Goal: Transaction & Acquisition: Purchase product/service

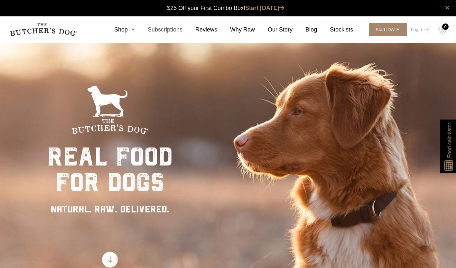
drag, startPoint x: 0, startPoint y: 0, endPoint x: 170, endPoint y: 32, distance: 172.9
click at [170, 32] on link "Subscriptions" at bounding box center [159, 29] width 48 height 9
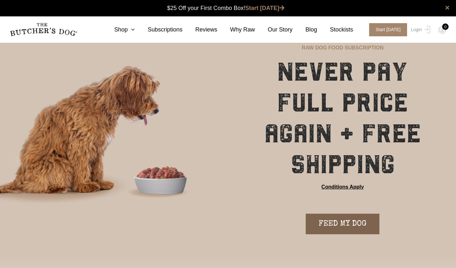
click at [339, 224] on link "FEED MY DOG" at bounding box center [343, 224] width 74 height 21
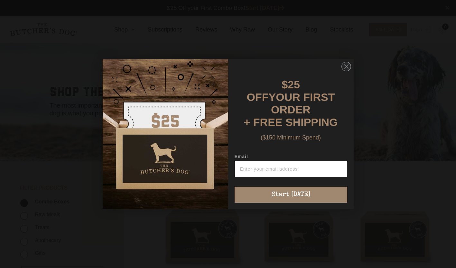
click at [272, 168] on input "Email" at bounding box center [291, 169] width 113 height 16
type input "adrianajames97@gmail.com"
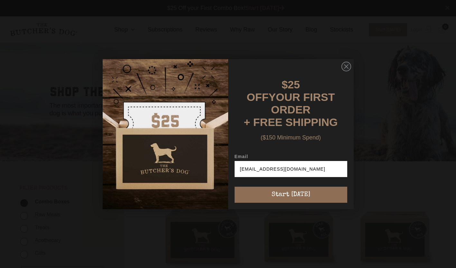
click at [275, 194] on button "Start [DATE]" at bounding box center [291, 195] width 113 height 16
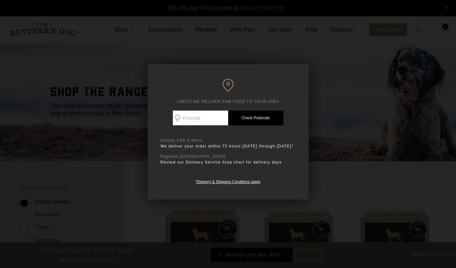
click at [199, 117] on input "Check Availability At" at bounding box center [200, 118] width 55 height 15
type input "2761"
click at [261, 120] on link "Check Postcode" at bounding box center [255, 118] width 55 height 15
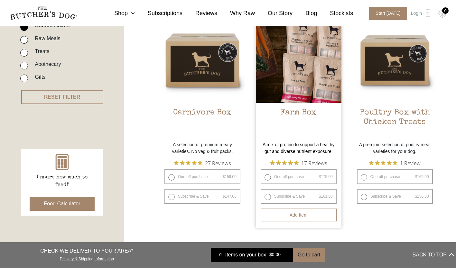
scroll to position [178, 0]
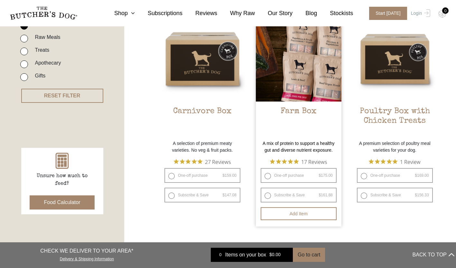
click at [301, 101] on img at bounding box center [299, 59] width 86 height 86
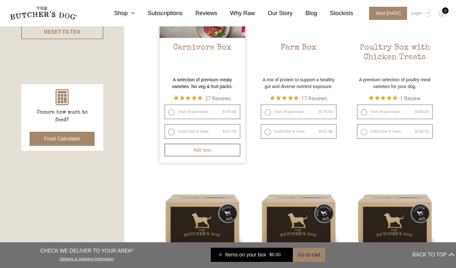
scroll to position [242, 0]
click at [208, 130] on label "Subscribe & Save $ 159.00 Original price was: $159.00. $ 147.08 Current price i…" at bounding box center [202, 131] width 76 height 15
radio input "true"
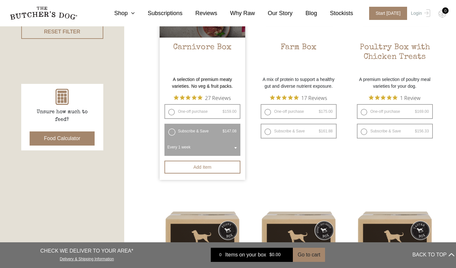
click at [223, 145] on span "Every 1 week" at bounding box center [202, 147] width 73 height 15
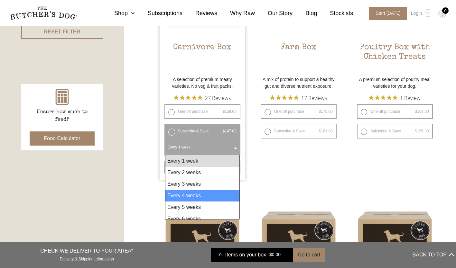
select select "4_week"
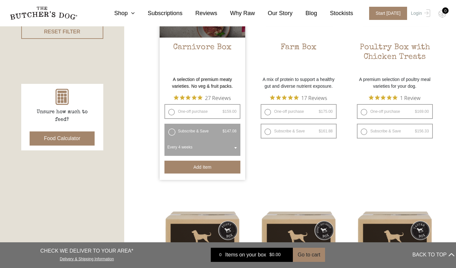
click at [198, 167] on button "Add item" at bounding box center [202, 167] width 76 height 13
click at [60, 142] on button "Food Calculator" at bounding box center [62, 139] width 65 height 14
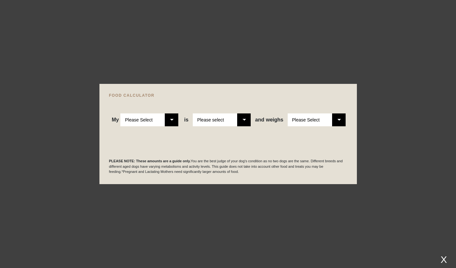
click at [164, 118] on select "Please Select Adult Dog Puppy" at bounding box center [149, 120] width 58 height 13
select select "puppy"
click at [121, 114] on select "Please Select Adult Dog Puppy" at bounding box center [149, 120] width 58 height 13
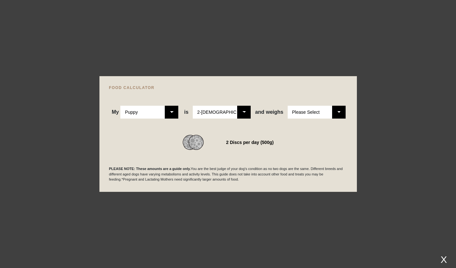
click at [244, 111] on select "Please Select 2-4 months old 4-5 months old 6-8 months old 8-12 months old" at bounding box center [222, 112] width 58 height 13
select select "8"
click at [193, 106] on select "Please Select 2-4 months old 4-5 months old 6-8 months old 8-12 months old" at bounding box center [222, 112] width 58 height 13
click at [341, 112] on select "Please Select 1kg 2kg 3kg 4kg 5kg 6kg 7kg 8kg 9kg 10kg 11kg 12kg 13kg 14kg 15kg…" at bounding box center [317, 112] width 58 height 13
click at [288, 106] on select "Please Select 1kg 2kg 3kg 4kg 5kg 6kg 7kg 8kg 9kg 10kg 11kg 12kg 13kg 14kg 15kg…" at bounding box center [317, 112] width 58 height 13
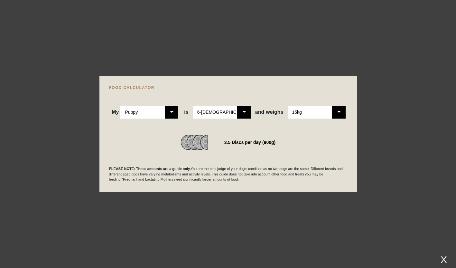
click at [337, 118] on select "Please Select 1kg 2kg 3kg 4kg 5kg 6kg 7kg 8kg 9kg 10kg 11kg 12kg 13kg 14kg 15kg…" at bounding box center [317, 112] width 58 height 13
select select "13"
click at [288, 106] on select "Please Select 1kg 2kg 3kg 4kg 5kg 6kg 7kg 8kg 9kg 10kg 11kg 12kg 13kg 14kg 15kg…" at bounding box center [317, 112] width 58 height 13
click at [242, 118] on select "Please Select 2-4 months old 4-5 months old 6-8 months old 8-12 months old" at bounding box center [222, 112] width 58 height 13
select select "5"
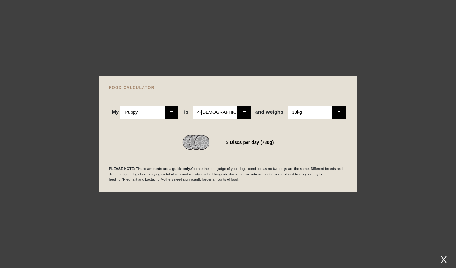
click at [193, 106] on select "Please Select 2-4 months old 4-5 months old 6-8 months old 8-12 months old" at bounding box center [222, 112] width 58 height 13
click at [342, 113] on select "Please Select 1kg 2kg 3kg 4kg 5kg 6kg 7kg 8kg 9kg 10kg 11kg 12kg 13kg 14kg 15kg…" at bounding box center [317, 112] width 58 height 13
select select "15"
click at [288, 106] on select "Please Select 1kg 2kg 3kg 4kg 5kg 6kg 7kg 8kg 9kg 10kg 11kg 12kg 13kg 14kg 15kg…" at bounding box center [317, 112] width 58 height 13
click at [230, 110] on select "Please Select 2-4 months old 4-5 months old 6-8 months old 8-12 months old" at bounding box center [222, 112] width 58 height 13
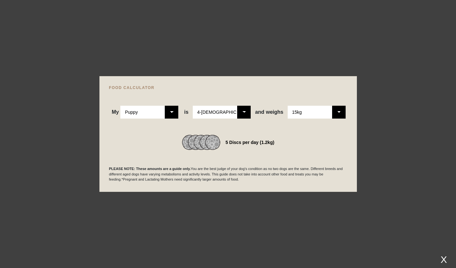
select select "8"
click at [193, 106] on select "Please Select 2-4 months old 4-5 months old 6-8 months old 8-12 months old" at bounding box center [222, 112] width 58 height 13
click at [356, 77] on div "FOOD CALCULATOR My Please Select Adult Dog Puppy is Please Select 2-4 months ol…" at bounding box center [227, 134] width 257 height 116
click at [354, 156] on div "FOOD CALCULATOR My Please Select Adult Dog Puppy is Please Select 2-4 months ol…" at bounding box center [227, 134] width 257 height 116
click at [444, 261] on div "X" at bounding box center [444, 260] width 12 height 11
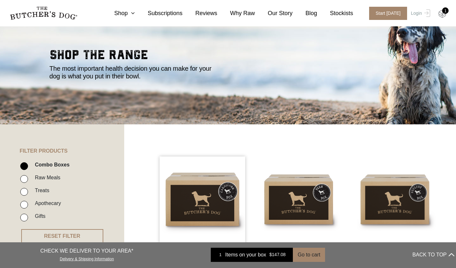
scroll to position [30, 0]
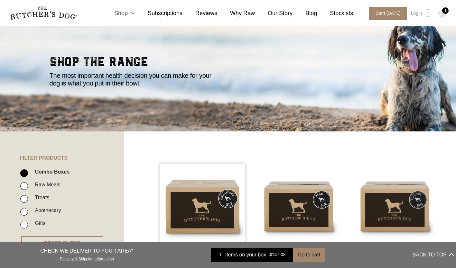
click at [135, 10] on link "Shop" at bounding box center [117, 13] width 33 height 9
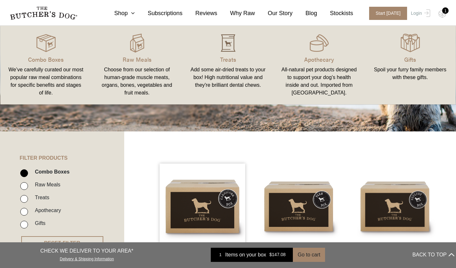
click at [231, 39] on img at bounding box center [227, 42] width 19 height 19
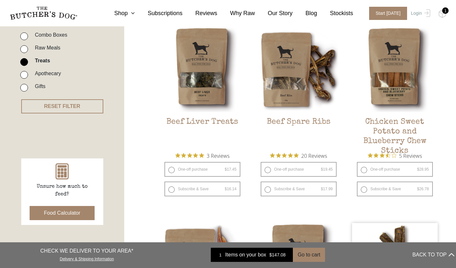
scroll to position [166, 0]
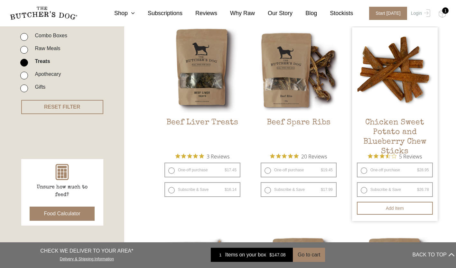
click at [400, 122] on h2 "Chicken Sweet Potato and Blueberry Chew Sticks" at bounding box center [395, 133] width 86 height 30
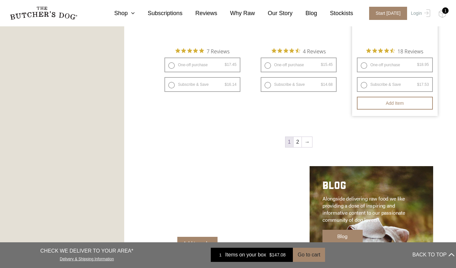
scroll to position [861, 0]
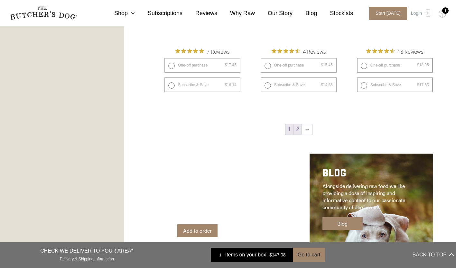
click at [297, 129] on link "2" at bounding box center [297, 130] width 8 height 10
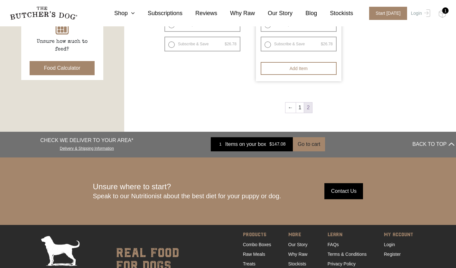
scroll to position [315, 0]
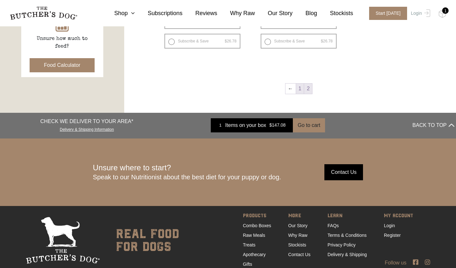
click at [300, 87] on link "1" at bounding box center [300, 89] width 8 height 10
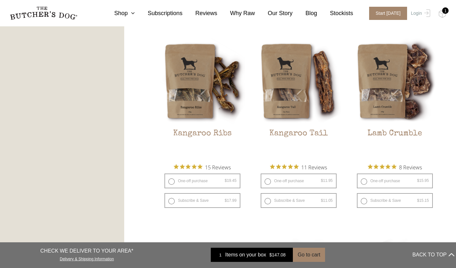
scroll to position [548, 0]
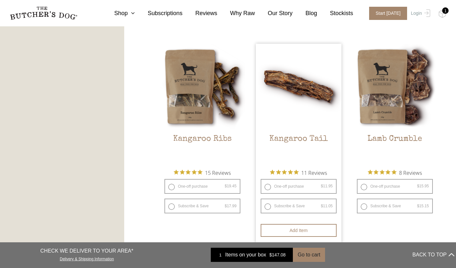
click at [300, 99] on img at bounding box center [299, 87] width 86 height 86
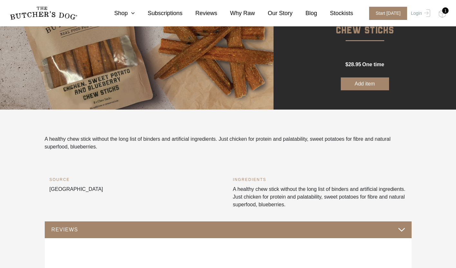
scroll to position [90, 0]
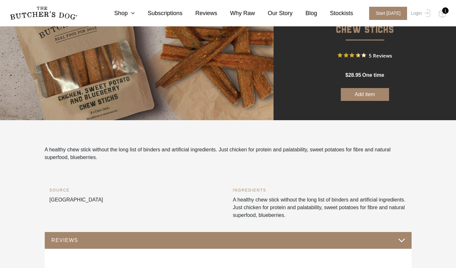
drag, startPoint x: 330, startPoint y: 199, endPoint x: 330, endPoint y: 214, distance: 14.8
click at [330, 214] on div "INGREDIENTS A healthy chew stick without the long list of binders and artificia…" at bounding box center [320, 209] width 174 height 45
drag, startPoint x: 330, startPoint y: 214, endPoint x: 322, endPoint y: 215, distance: 8.5
click at [322, 215] on div "INGREDIENTS A healthy chew stick without the long list of binders and artificia…" at bounding box center [320, 209] width 174 height 45
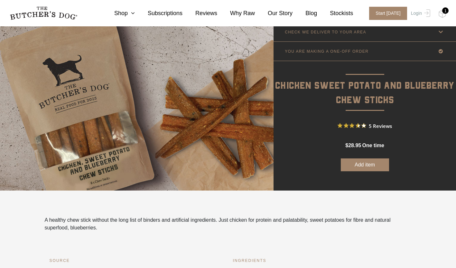
scroll to position [0, 0]
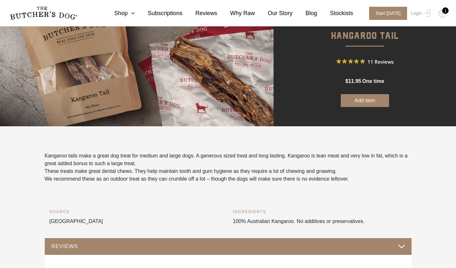
scroll to position [80, 0]
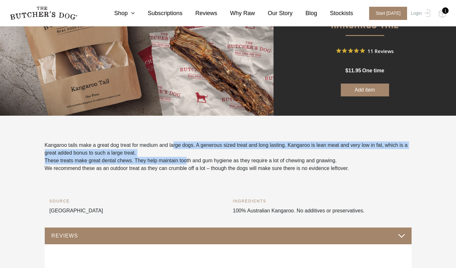
drag, startPoint x: 174, startPoint y: 141, endPoint x: 183, endPoint y: 164, distance: 25.1
click at [183, 164] on p "These treats make great dental chews. They help maintain tooth and gum hygiene …" at bounding box center [228, 161] width 367 height 8
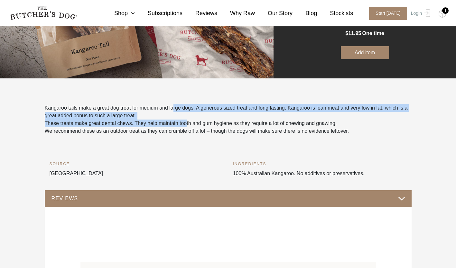
scroll to position [118, 0]
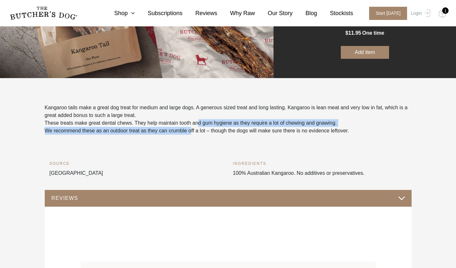
drag, startPoint x: 197, startPoint y: 125, endPoint x: 189, endPoint y: 135, distance: 12.3
click at [189, 135] on div "Kangaroo tails make a great dog treat for medium and large dogs. A generous siz…" at bounding box center [228, 132] width 357 height 57
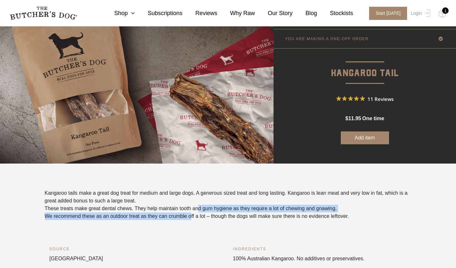
scroll to position [0, 0]
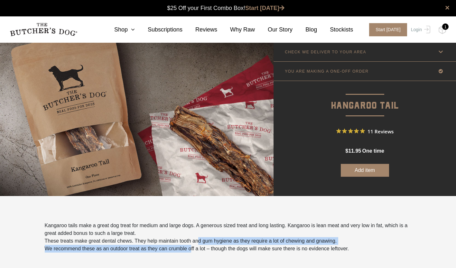
click at [364, 171] on button "Add item" at bounding box center [365, 170] width 48 height 13
click at [135, 32] on icon at bounding box center [131, 30] width 7 height 6
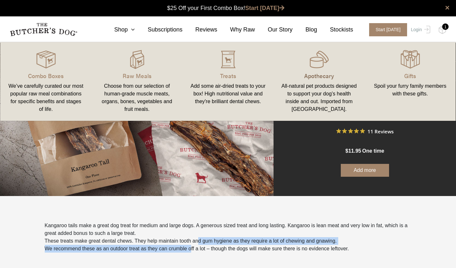
click at [318, 72] on p "Apothecary" at bounding box center [319, 75] width 76 height 9
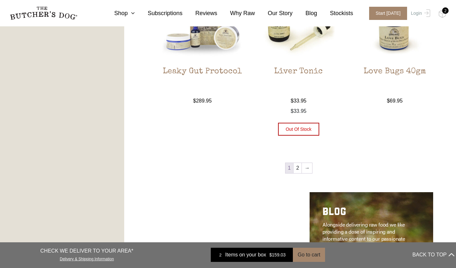
scroll to position [734, 0]
click at [295, 167] on link "2" at bounding box center [297, 168] width 8 height 10
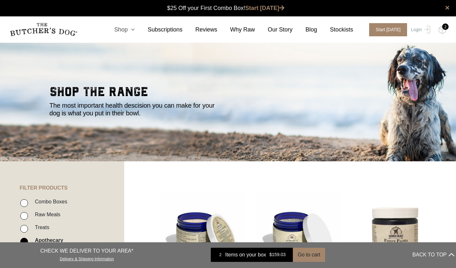
click at [135, 31] on icon at bounding box center [131, 30] width 7 height 6
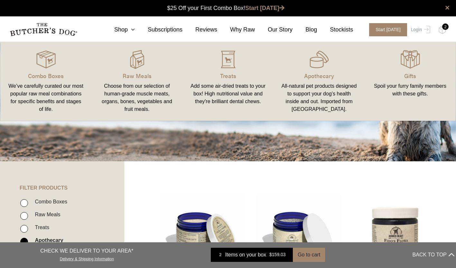
click at [411, 89] on div "Spoil your furry family members with these gifts." at bounding box center [410, 89] width 76 height 15
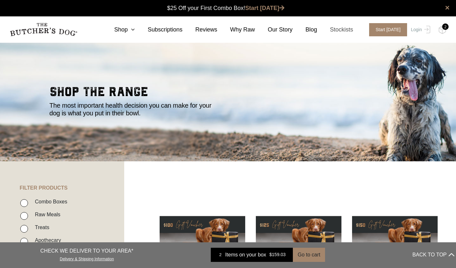
click at [348, 30] on link "Stockists" at bounding box center [335, 29] width 36 height 9
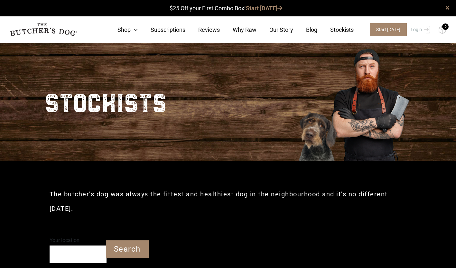
click at [442, 28] on div "2" at bounding box center [445, 26] width 6 height 6
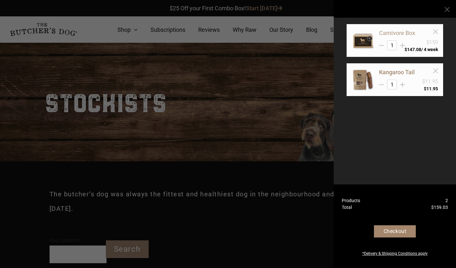
click at [400, 32] on link "Carnivore Box" at bounding box center [397, 33] width 36 height 7
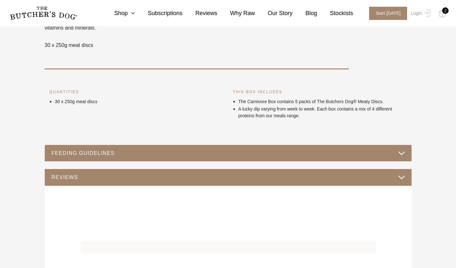
scroll to position [223, 0]
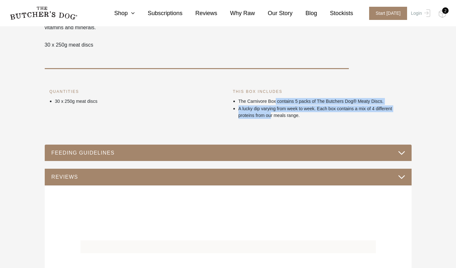
drag, startPoint x: 275, startPoint y: 101, endPoint x: 272, endPoint y: 116, distance: 14.7
click at [272, 116] on ul "The Carnivore Box contains 5 packs of The Butchers Dog® Meaty Discs. A lucky di…" at bounding box center [320, 108] width 174 height 22
click at [272, 116] on p "A lucky dip varying from week to week. Each box contains a mix of 4 different p…" at bounding box center [322, 113] width 168 height 14
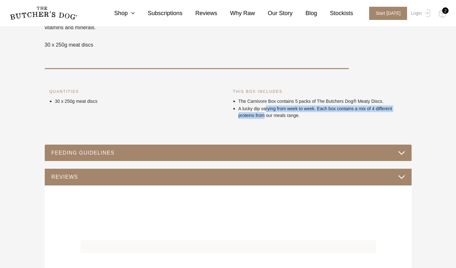
drag, startPoint x: 267, startPoint y: 110, endPoint x: 264, endPoint y: 114, distance: 4.4
click at [264, 114] on p "A lucky dip varying from week to week. Each box contains a mix of 4 different p…" at bounding box center [322, 113] width 168 height 14
drag, startPoint x: 264, startPoint y: 114, endPoint x: 260, endPoint y: 113, distance: 3.9
click at [260, 113] on p "A lucky dip varying from week to week. Each box contains a mix of 4 different p…" at bounding box center [322, 113] width 168 height 14
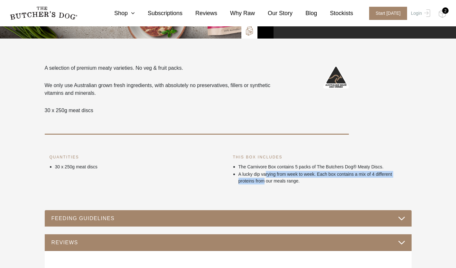
scroll to position [158, 0]
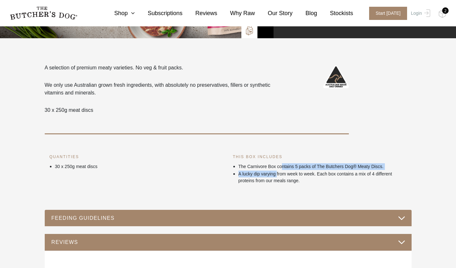
drag, startPoint x: 282, startPoint y: 169, endPoint x: 278, endPoint y: 174, distance: 7.0
click at [278, 174] on ul "The Carnivore Box contains 5 packs of The Butchers Dog® Meaty Discs. A lucky di…" at bounding box center [320, 174] width 174 height 22
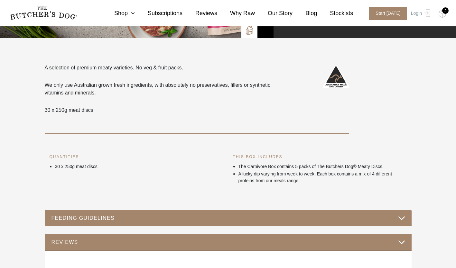
drag, startPoint x: 278, startPoint y: 174, endPoint x: 255, endPoint y: 155, distance: 30.7
click at [255, 155] on h6 "THIS BOX INCLUDES" at bounding box center [320, 157] width 174 height 6
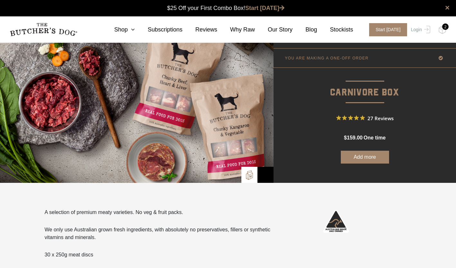
scroll to position [0, 0]
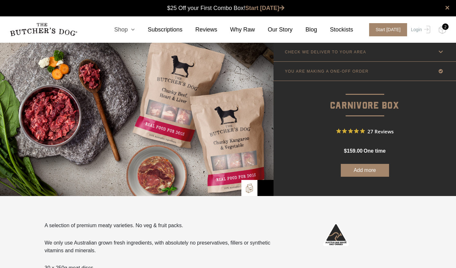
click at [135, 29] on icon at bounding box center [131, 30] width 7 height 6
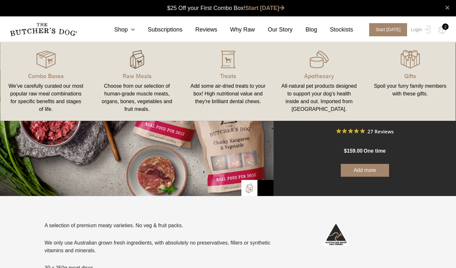
click at [135, 67] on img at bounding box center [136, 59] width 19 height 19
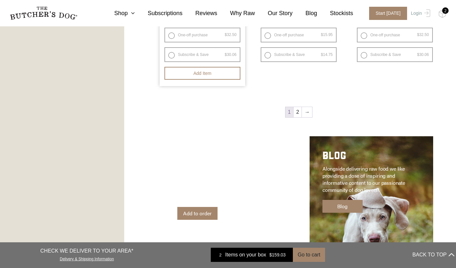
scroll to position [922, 0]
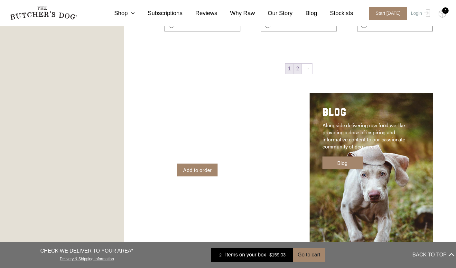
click at [298, 69] on link "2" at bounding box center [297, 69] width 8 height 10
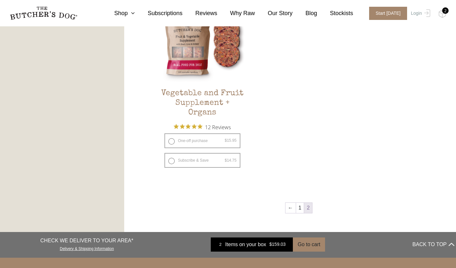
scroll to position [471, 0]
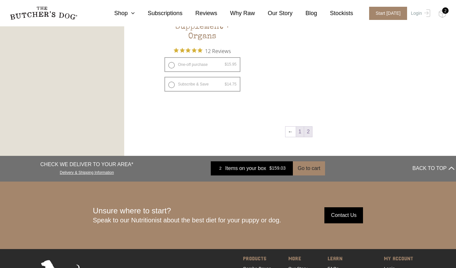
click at [300, 131] on link "1" at bounding box center [300, 132] width 8 height 10
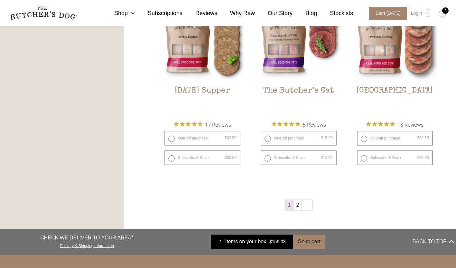
scroll to position [793, 0]
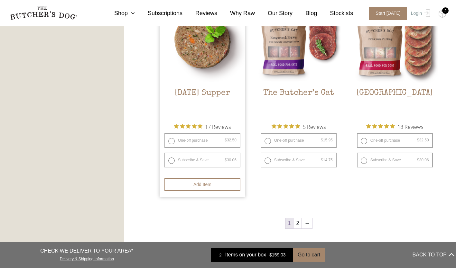
click at [183, 92] on h2 "Sunday Supper" at bounding box center [203, 103] width 86 height 30
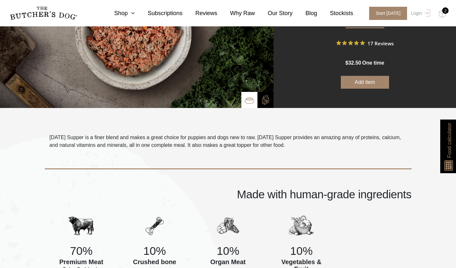
scroll to position [88, 0]
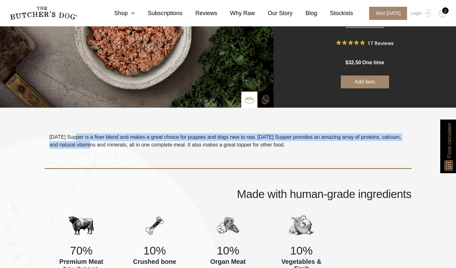
drag, startPoint x: 77, startPoint y: 134, endPoint x: 91, endPoint y: 142, distance: 16.0
click at [91, 142] on p "Sunday Supper is a finer blend and makes a great choice for puppies and dogs ne…" at bounding box center [228, 141] width 357 height 15
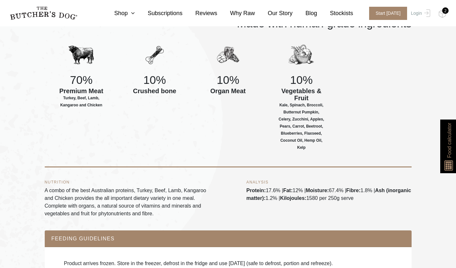
scroll to position [0, 0]
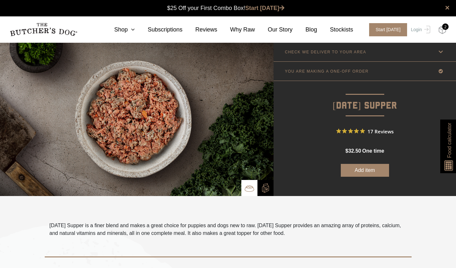
click at [442, 31] on img at bounding box center [442, 30] width 8 height 8
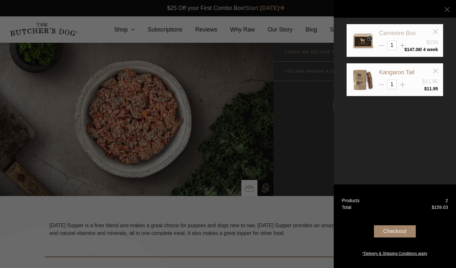
click at [402, 31] on link "Carnivore Box" at bounding box center [397, 33] width 37 height 6
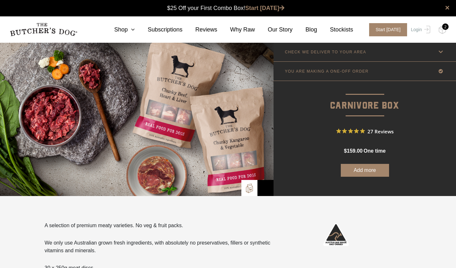
click at [444, 29] on div "2" at bounding box center [445, 26] width 6 height 6
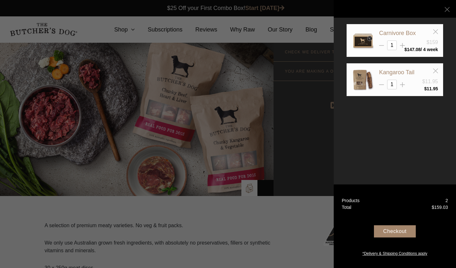
click at [421, 125] on div "Carnivore Box $159 1" at bounding box center [395, 76] width 97 height 104
click at [401, 229] on div "Checkout" at bounding box center [395, 232] width 42 height 12
